Goal: Information Seeking & Learning: Find specific fact

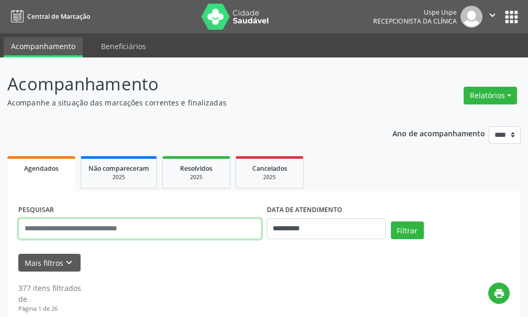
click at [183, 229] on input "text" at bounding box center [139, 229] width 243 height 21
type input "**********"
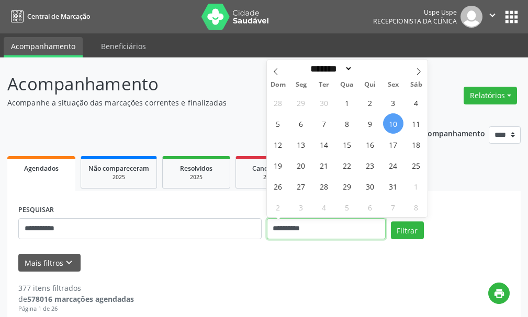
drag, startPoint x: 321, startPoint y: 224, endPoint x: 224, endPoint y: 230, distance: 96.4
click at [223, 229] on div "**********" at bounding box center [264, 224] width 496 height 44
click at [423, 236] on div "Filtrar" at bounding box center [450, 234] width 124 height 25
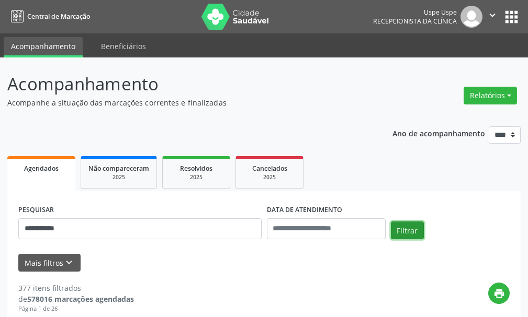
click at [414, 234] on button "Filtrar" at bounding box center [407, 231] width 33 height 18
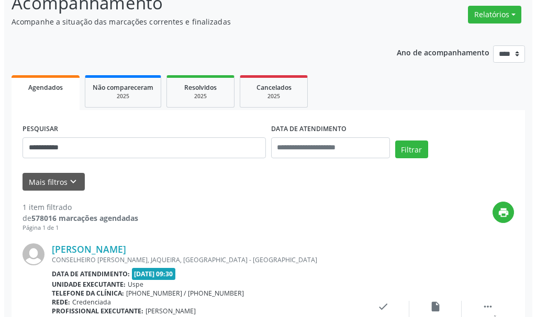
scroll to position [174, 0]
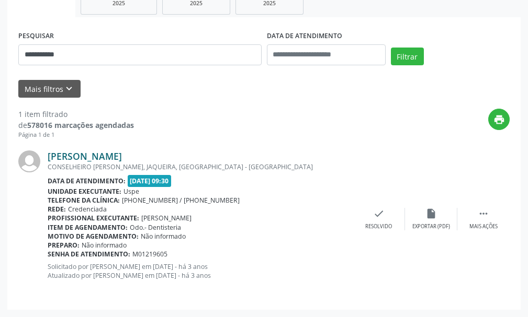
click at [78, 154] on link "[PERSON_NAME]" at bounding box center [85, 157] width 74 height 12
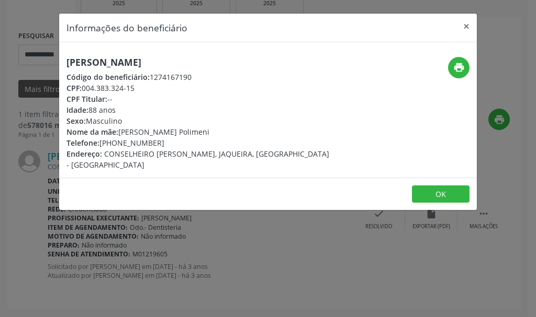
drag, startPoint x: 109, startPoint y: 61, endPoint x: 59, endPoint y: 53, distance: 50.4
click at [59, 53] on div "[PERSON_NAME] Código do beneficiário: 1274167190 CPF: 004.383.324-15 CPF Titula…" at bounding box center [267, 109] width 417 height 135
copy h5 "[PERSON_NAME]"
